Goal: Task Accomplishment & Management: Manage account settings

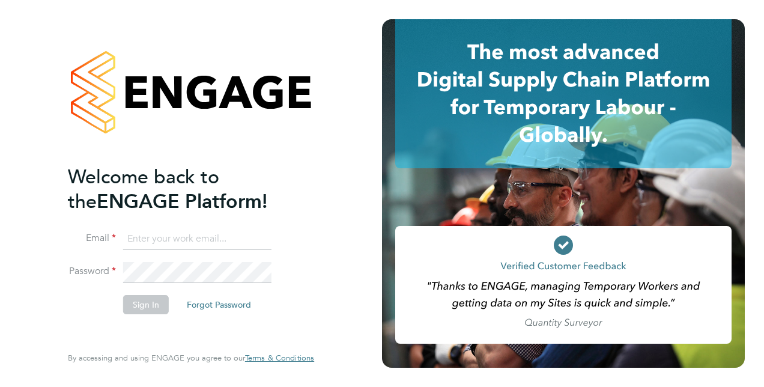
type input "Rochelle.Robinson@justice.gov.uk"
click at [141, 305] on button "Sign In" at bounding box center [146, 304] width 46 height 19
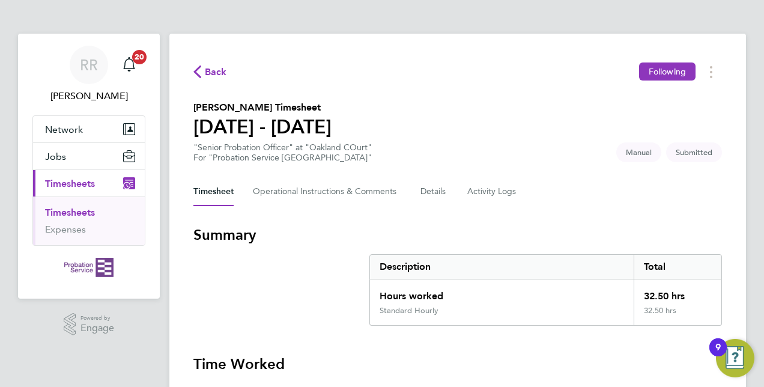
click at [578, 190] on div "Timesheet Operational Instructions & Comments Details Activity Logs" at bounding box center [457, 191] width 529 height 29
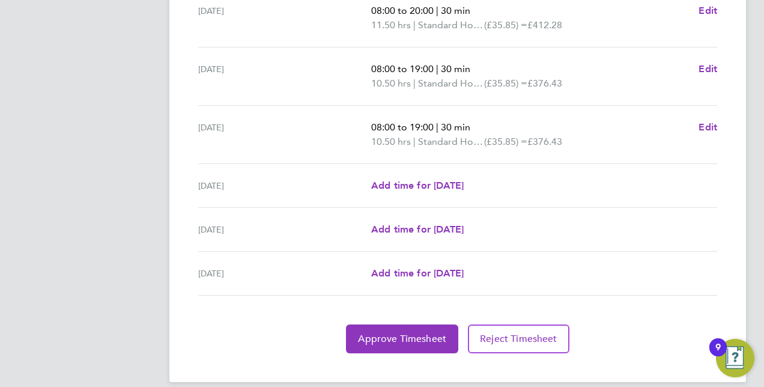
scroll to position [450, 0]
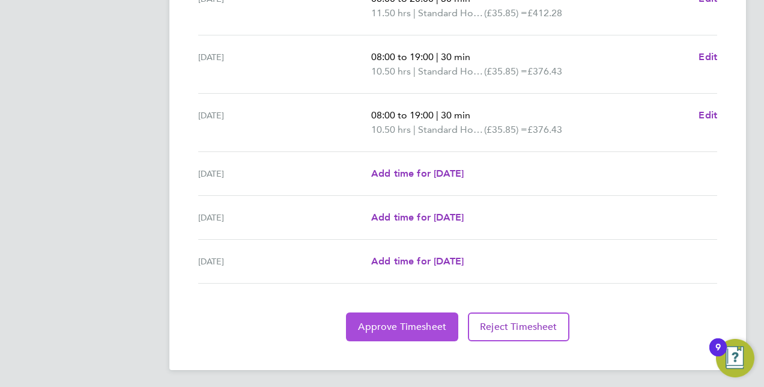
click at [398, 321] on span "Approve Timesheet" at bounding box center [402, 327] width 88 height 12
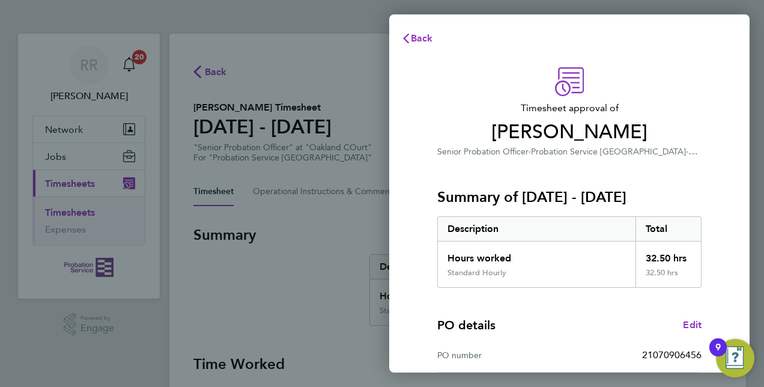
click at [603, 310] on div "PO details Edit PO number 21070906456 Start date [DATE] Finish date [DATE]" at bounding box center [569, 364] width 264 height 153
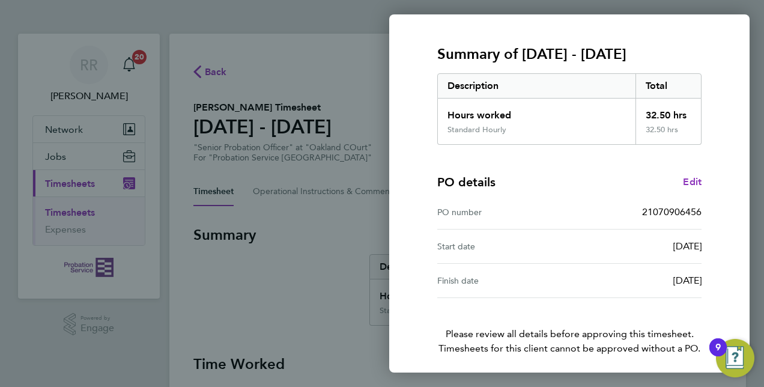
scroll to position [187, 0]
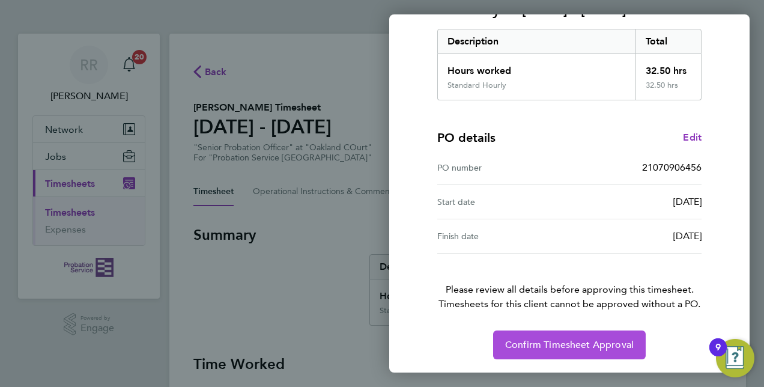
click at [566, 349] on span "Confirm Timesheet Approval" at bounding box center [569, 345] width 129 height 12
